Goal: Find contact information: Obtain details needed to contact an individual or organization

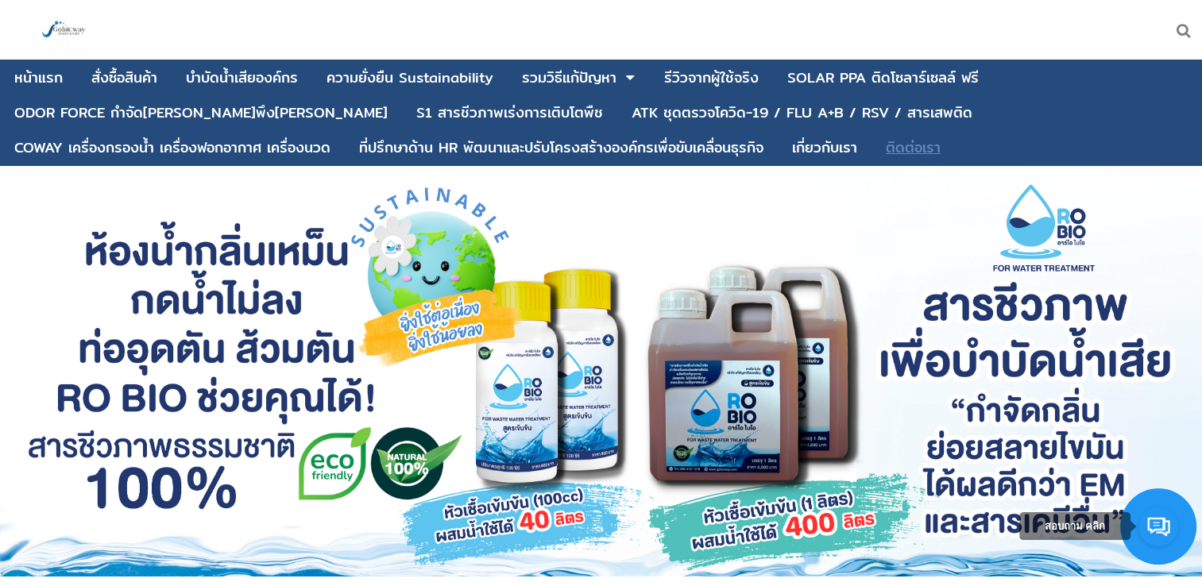
click at [886, 142] on div "ติดต่อเรา" at bounding box center [913, 148] width 55 height 14
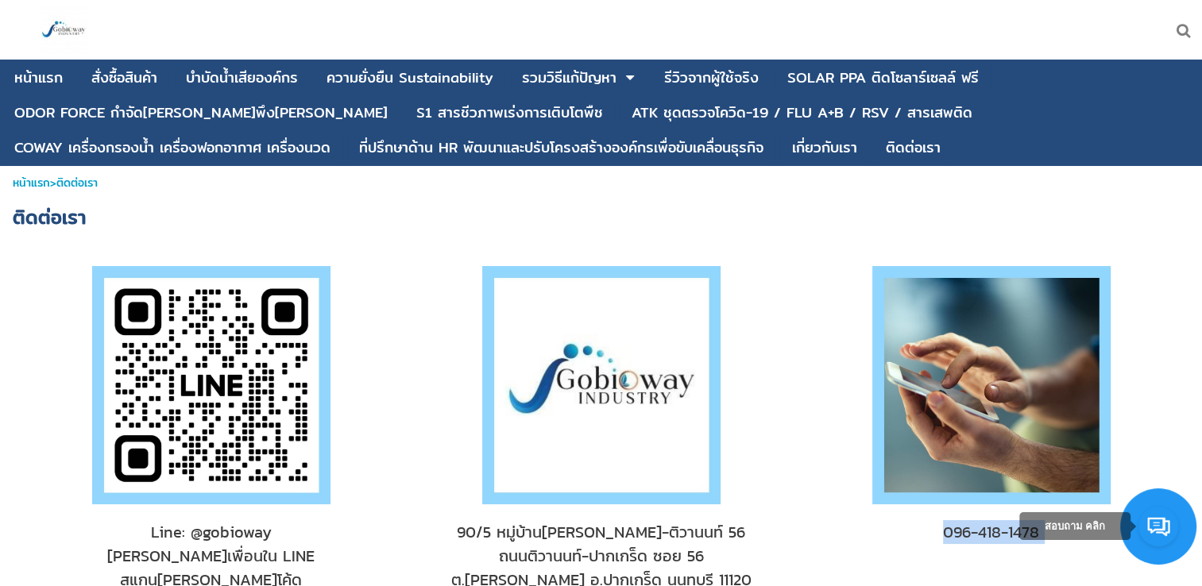
drag, startPoint x: 1058, startPoint y: 545, endPoint x: 944, endPoint y: 536, distance: 114.0
click at [944, 536] on body "ย้อนกลับ หน้าแรก สั่งซื้อสินค้า บําบัดน้ำเสียองค์กร ความยั่งยืน Sustainability …" at bounding box center [601, 293] width 1202 height 586
copy body "857-941-1629 loremips@dolor.sit ame.consecte.adi eli.seddoeiu.tem/incididu utla…"
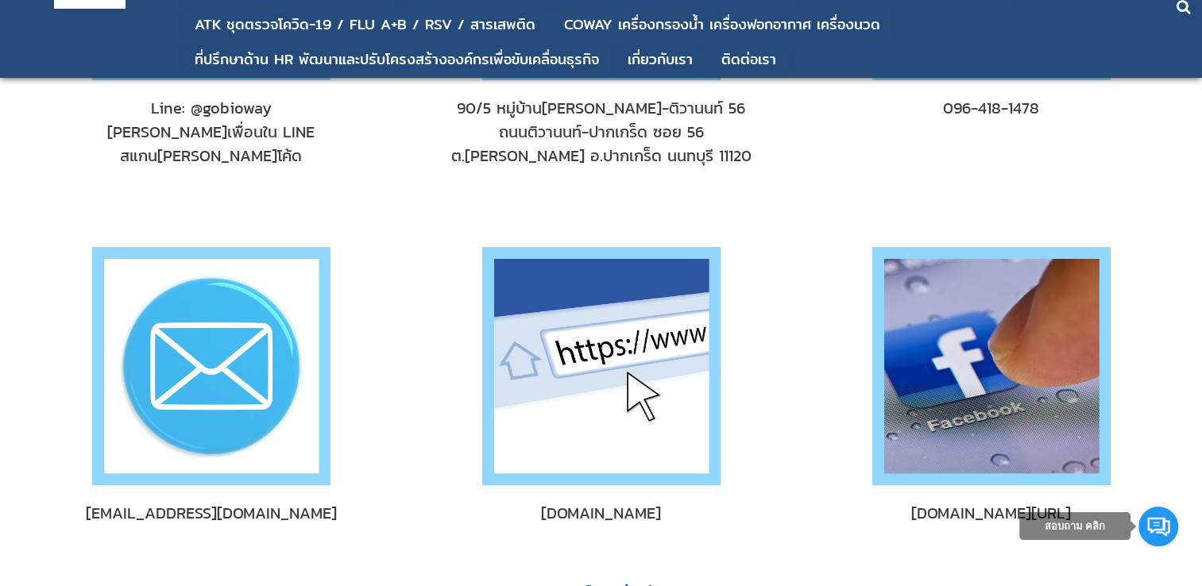
click at [1163, 206] on div at bounding box center [601, 12] width 1202 height 405
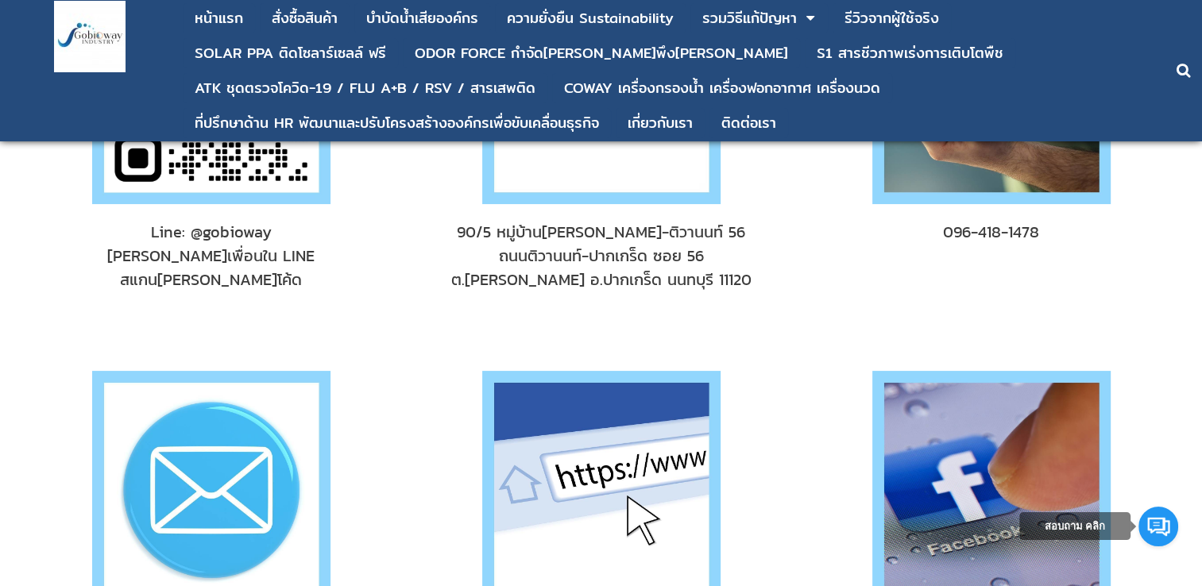
scroll to position [159, 0]
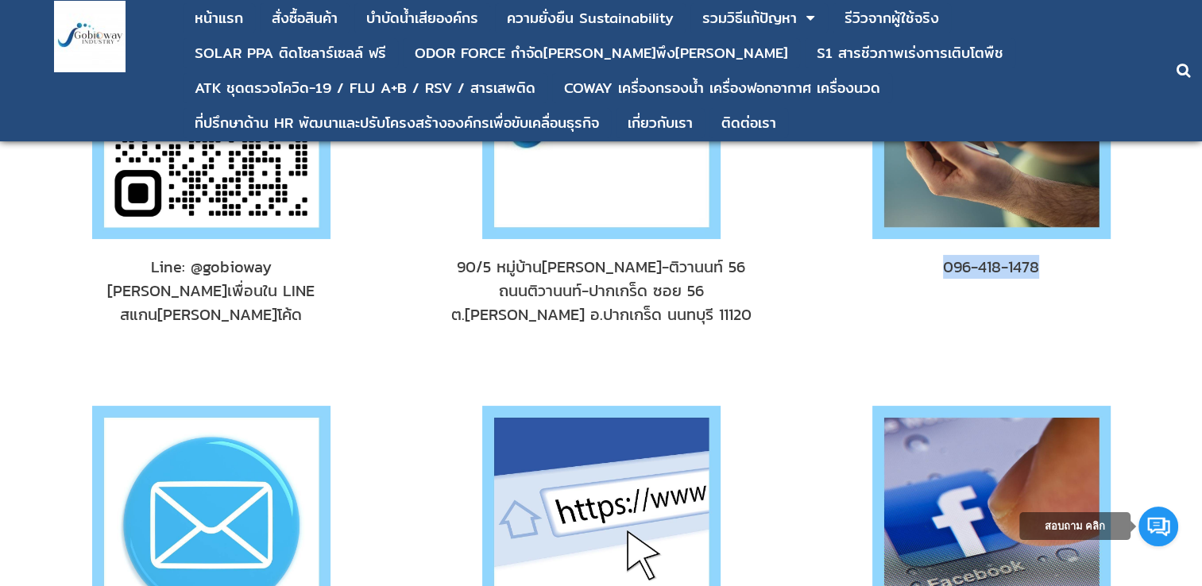
drag, startPoint x: 1044, startPoint y: 262, endPoint x: 946, endPoint y: 264, distance: 98.5
click at [946, 264] on span "096-418-1478" at bounding box center [991, 267] width 339 height 24
copy span "096-418-1478"
